Goal: Check status

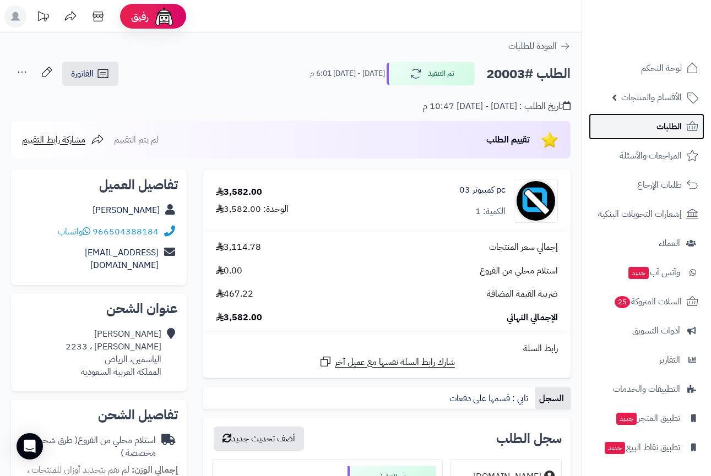
click at [663, 121] on span "الطلبات" at bounding box center [668, 126] width 25 height 15
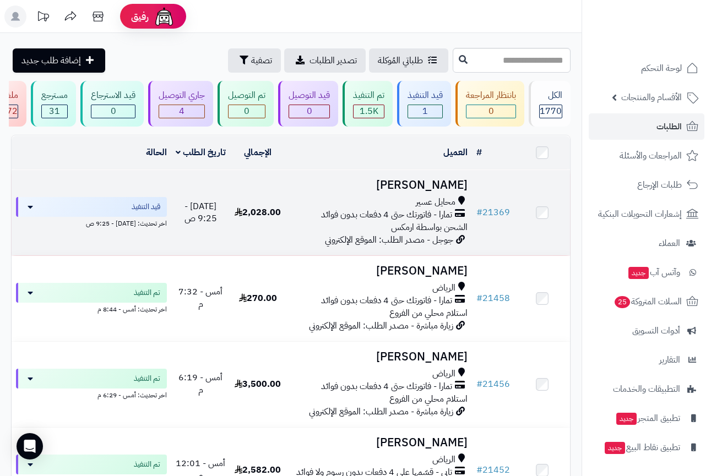
click at [386, 206] on div "محايل عسير" at bounding box center [378, 202] width 177 height 13
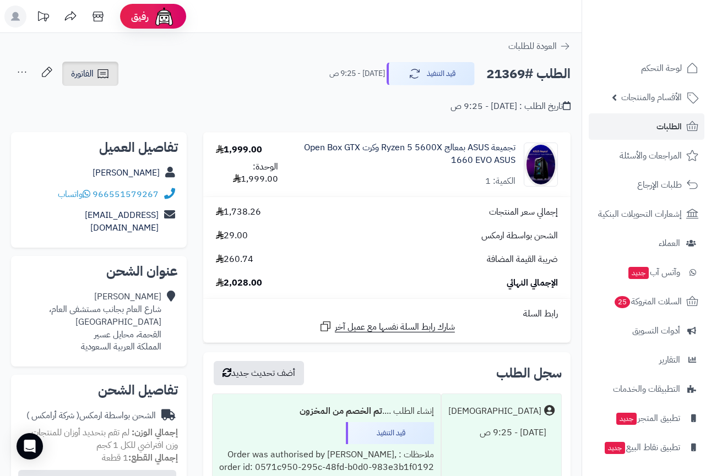
click at [86, 70] on span "الفاتورة" at bounding box center [82, 73] width 23 height 13
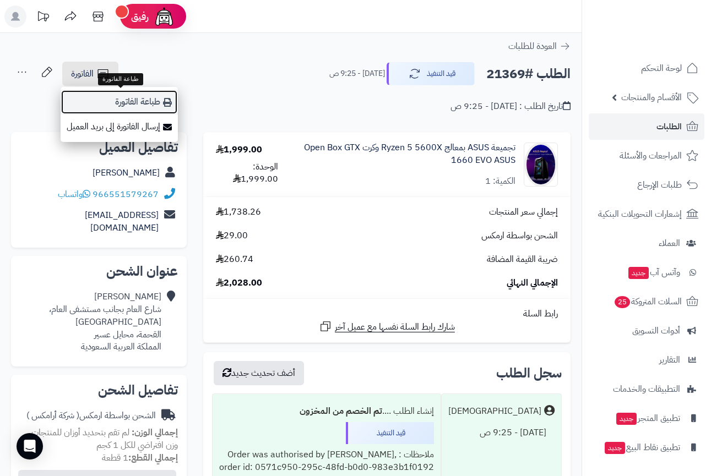
click at [139, 103] on link "طباعة الفاتورة" at bounding box center [119, 102] width 117 height 25
